Goal: Find contact information: Find contact information

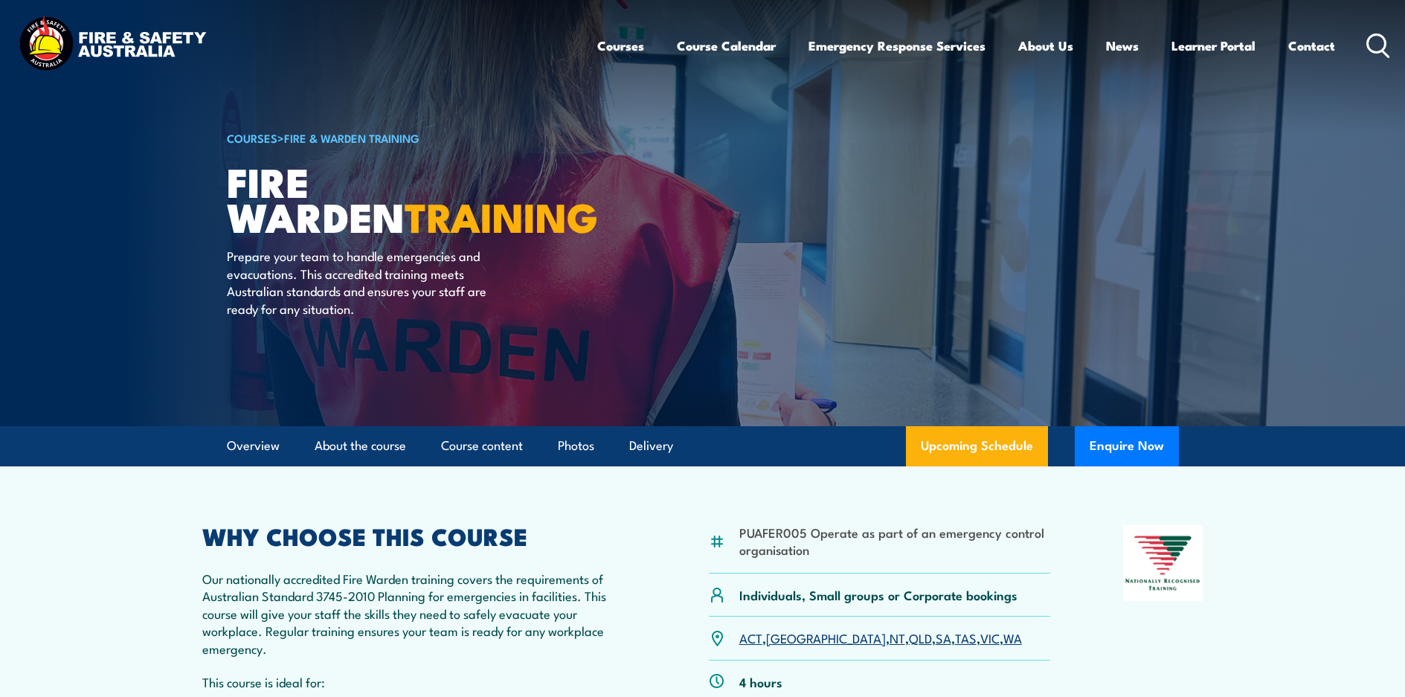
scroll to position [149, 0]
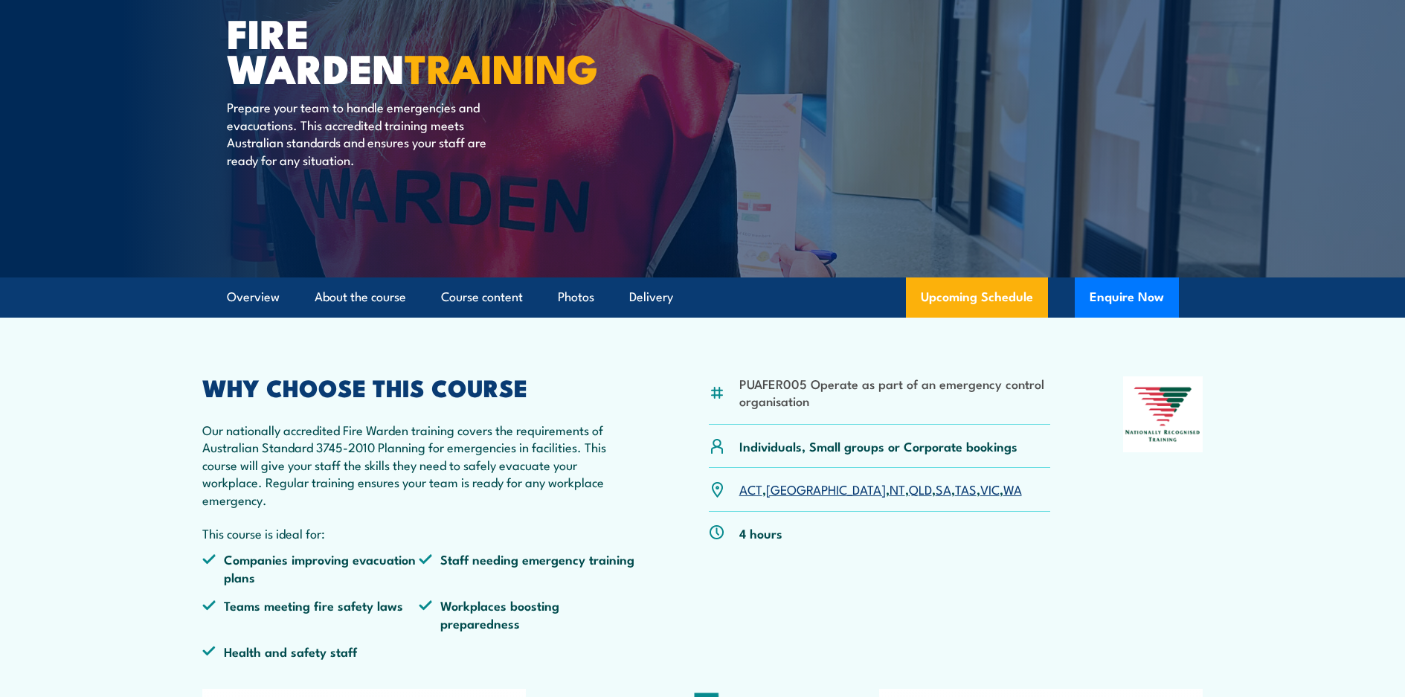
click at [782, 493] on link "[GEOGRAPHIC_DATA]" at bounding box center [826, 489] width 120 height 18
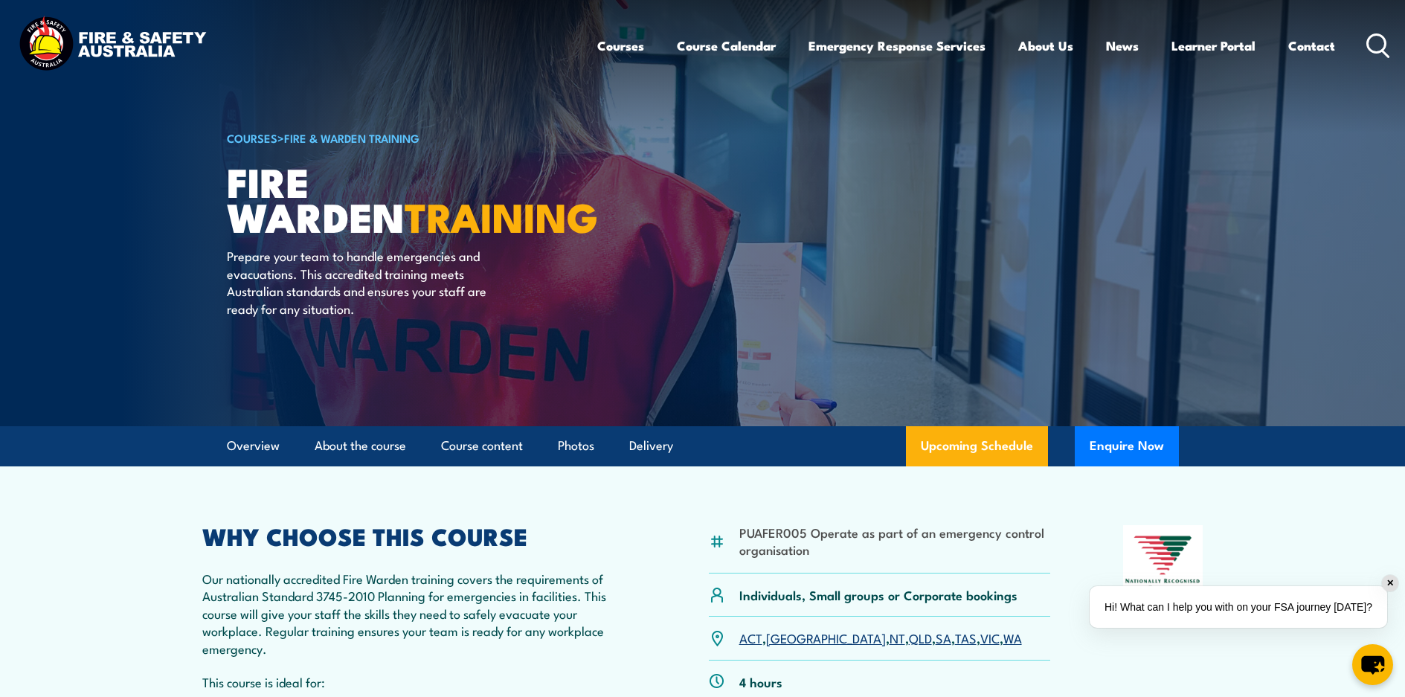
click at [1166, 607] on div "Hi! What can I help you with on your FSA journey [DATE]?" at bounding box center [1239, 607] width 298 height 42
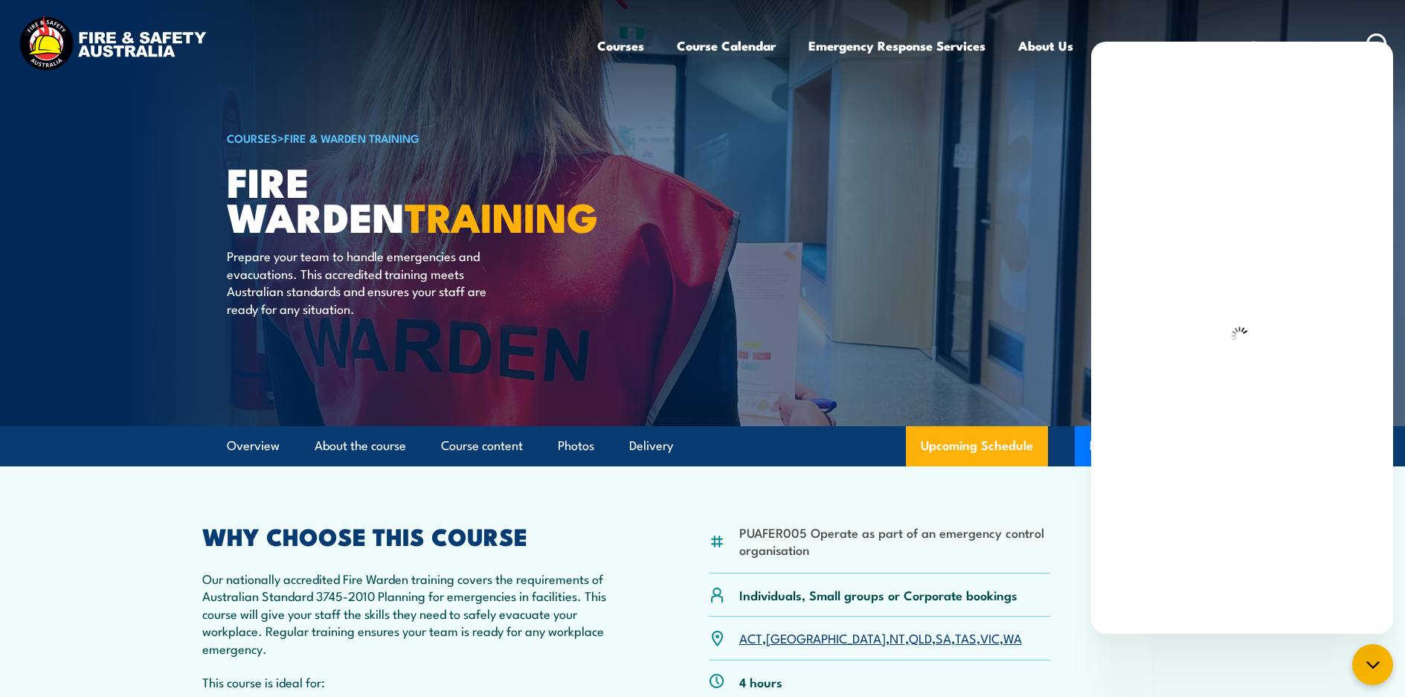
drag, startPoint x: 868, startPoint y: 469, endPoint x: 906, endPoint y: 478, distance: 39.1
click at [1384, 669] on div "chat-button" at bounding box center [1373, 665] width 44 height 44
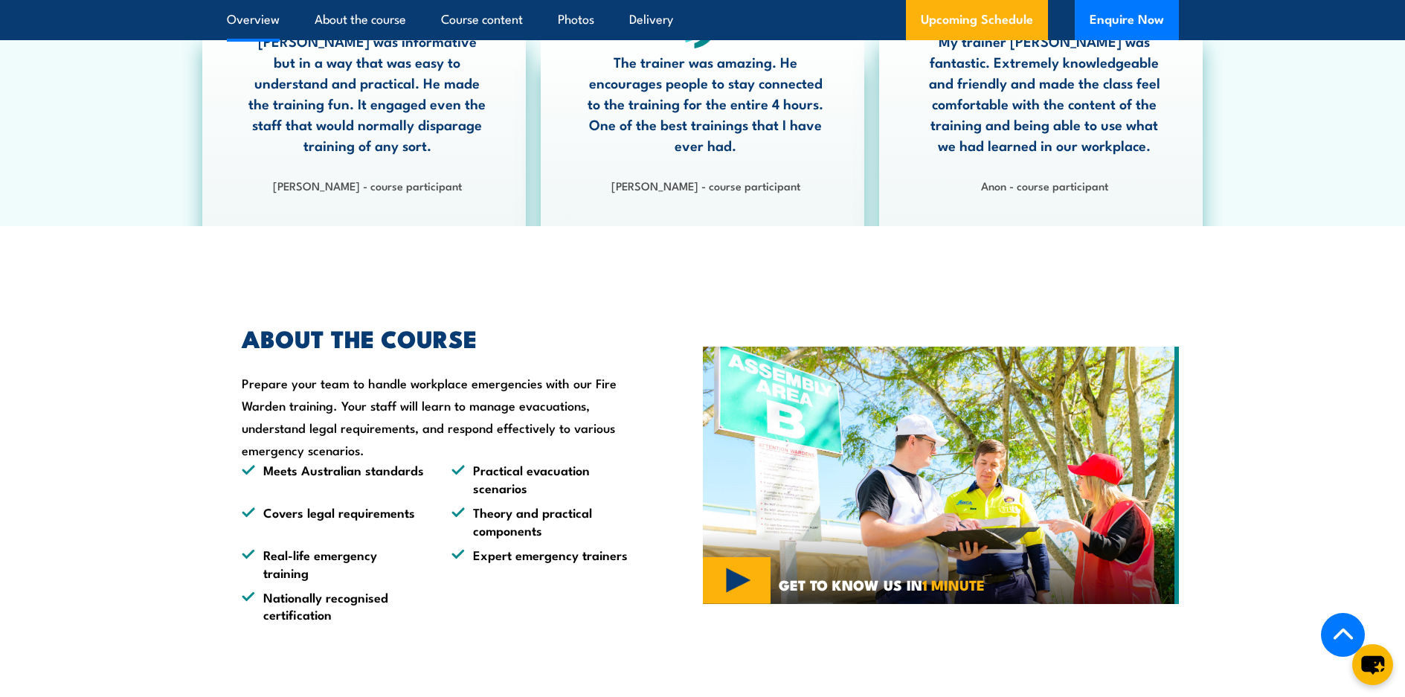
scroll to position [1042, 0]
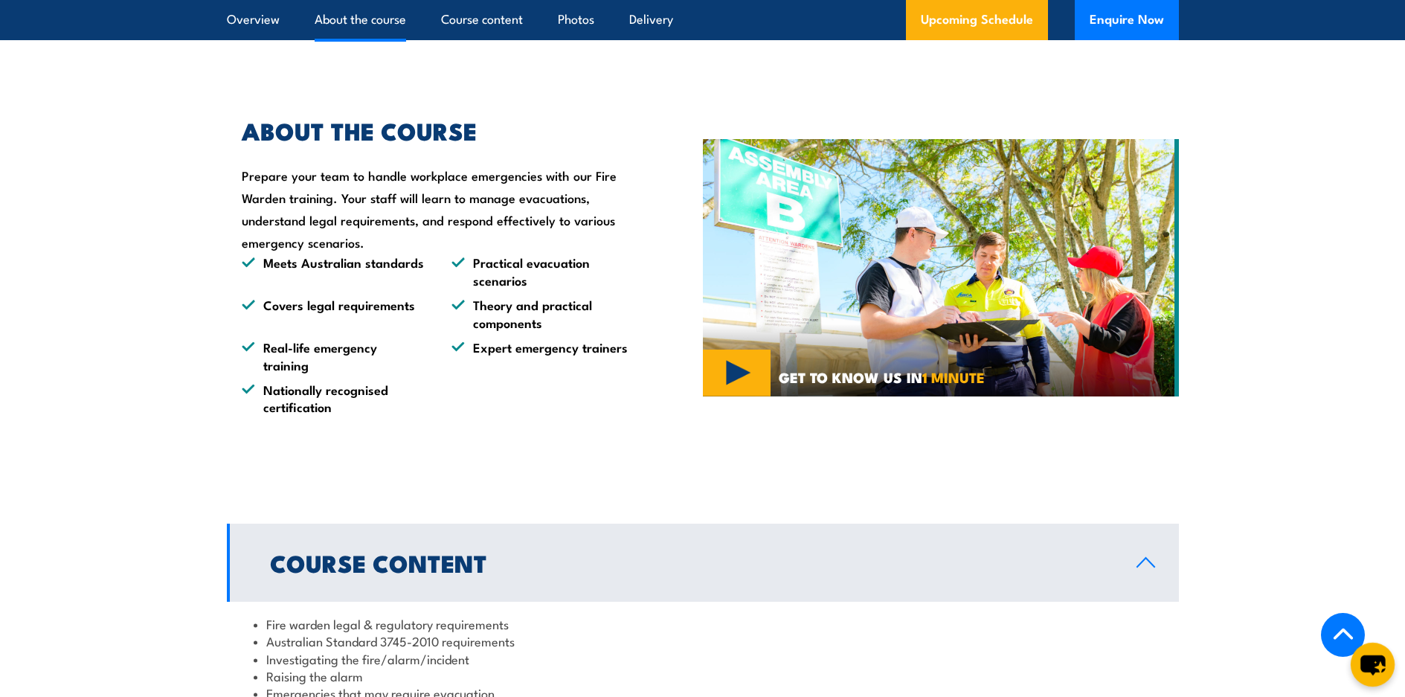
click at [1355, 643] on icon "chat-button" at bounding box center [1373, 665] width 44 height 44
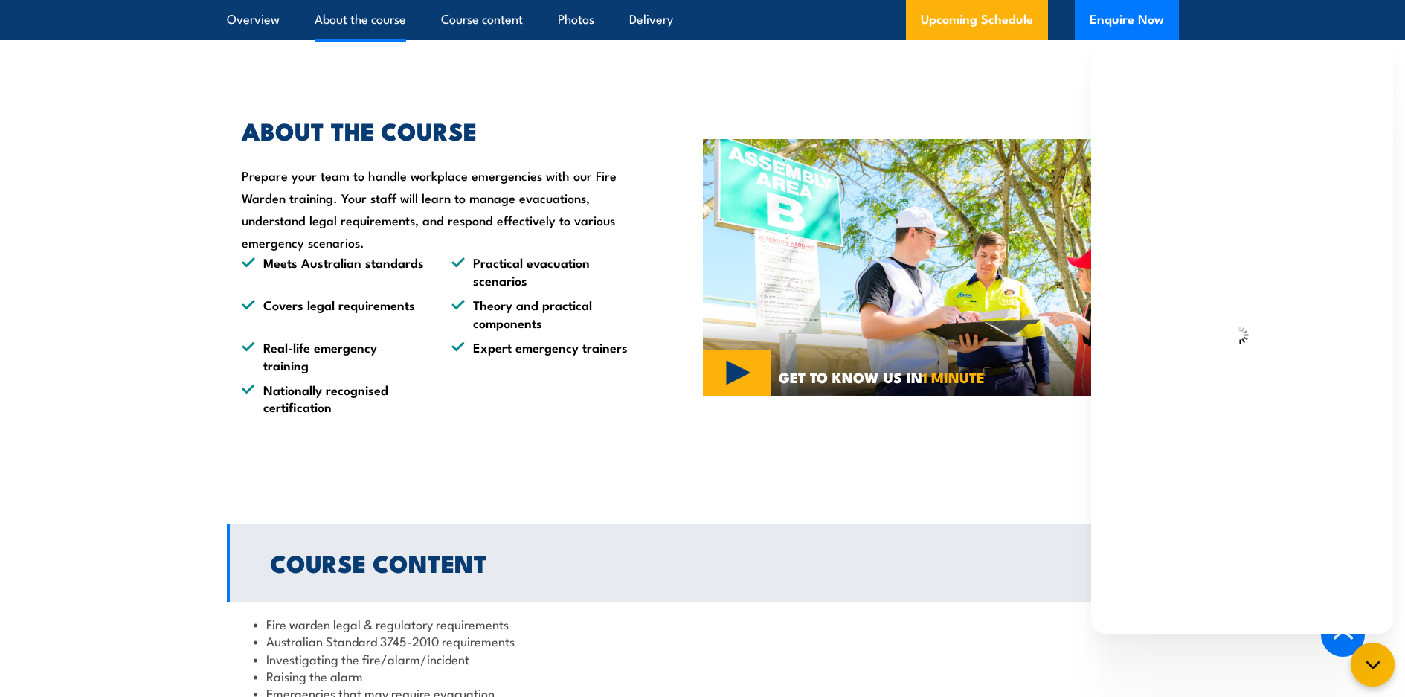
click at [1379, 674] on icon "chat-button" at bounding box center [1372, 664] width 19 height 19
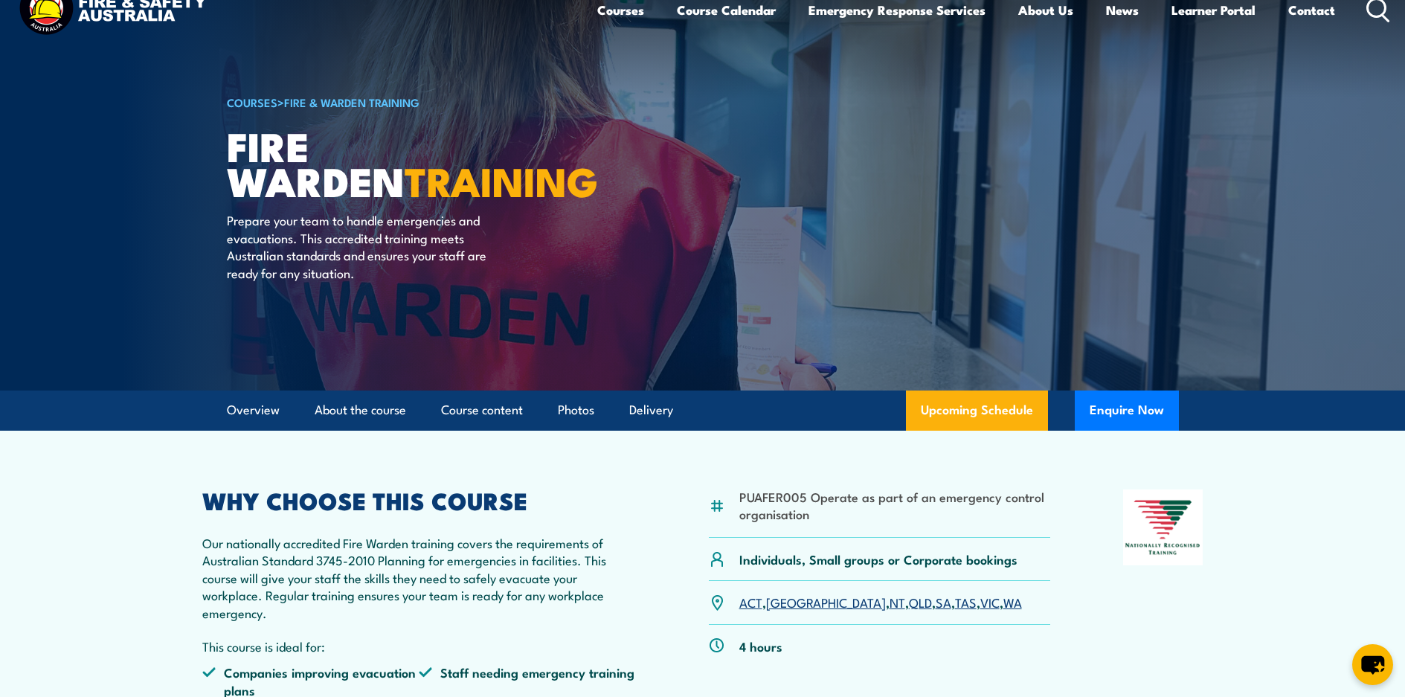
scroll to position [0, 0]
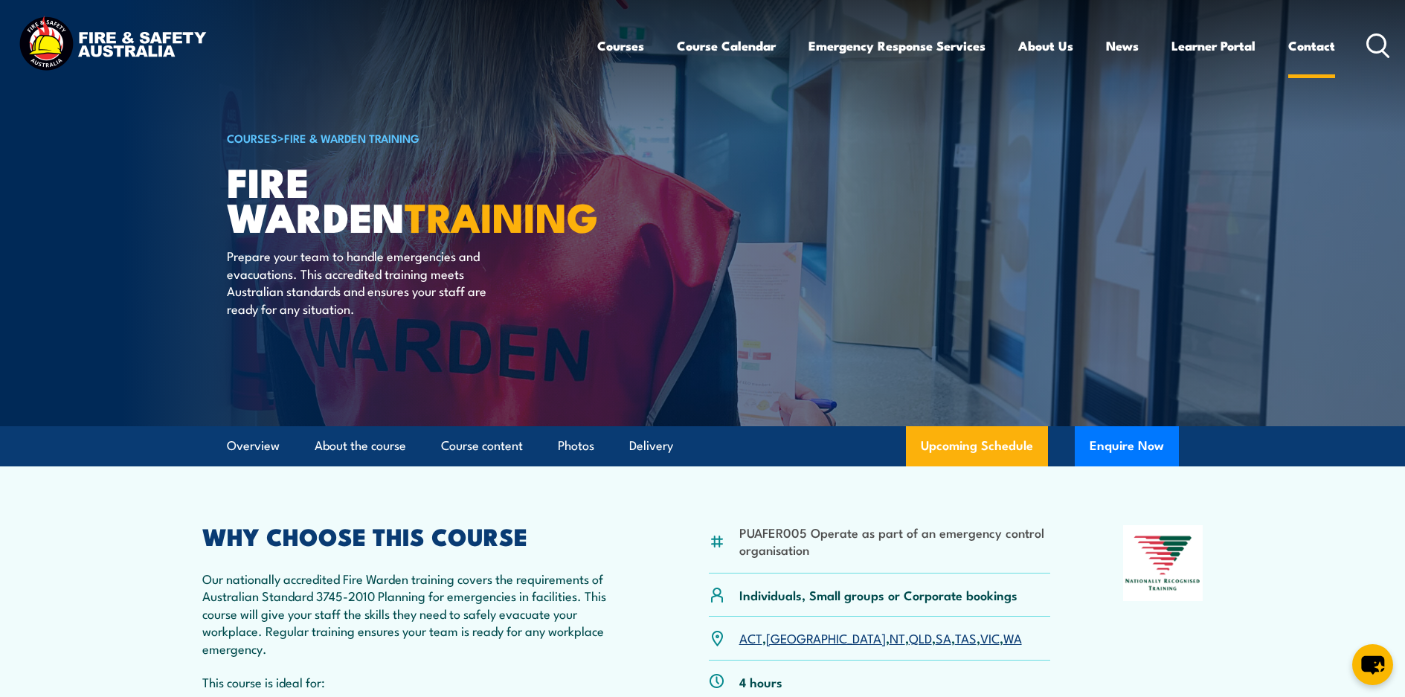
click at [1302, 48] on link "Contact" at bounding box center [1311, 45] width 47 height 39
